Goal: Check status: Check status

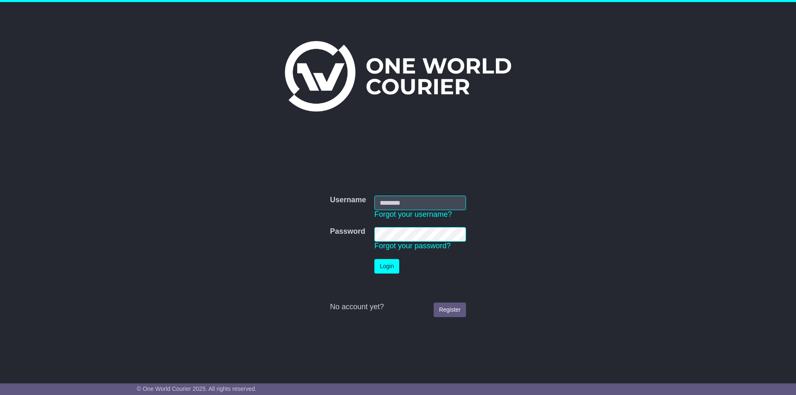
click at [409, 201] on input "Username" at bounding box center [420, 203] width 92 height 15
type input "**********"
click button "Login" at bounding box center [386, 266] width 25 height 15
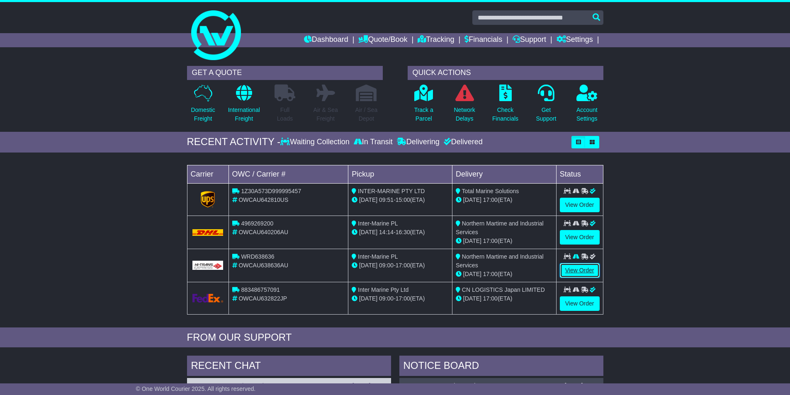
click at [594, 273] on link "View Order" at bounding box center [580, 270] width 40 height 15
